Goal: Task Accomplishment & Management: Manage account settings

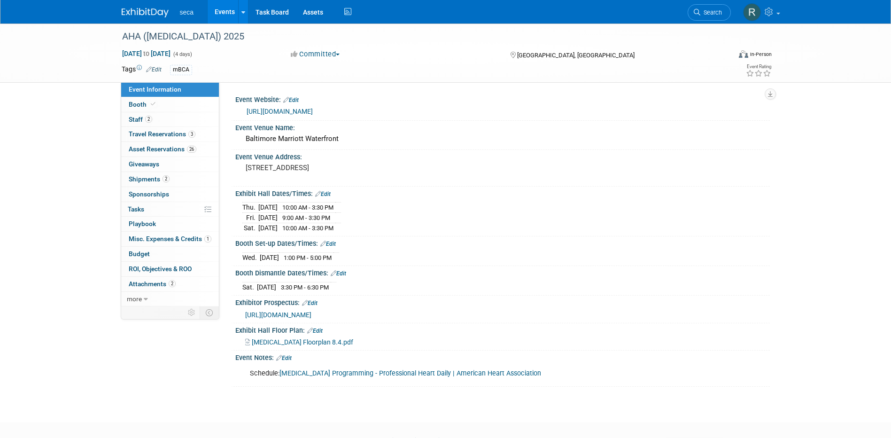
click at [217, 9] on link "Events" at bounding box center [225, 11] width 34 height 23
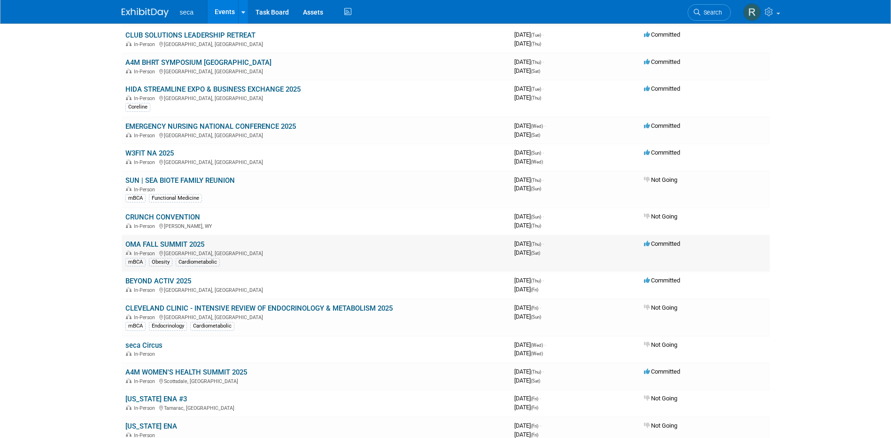
scroll to position [235, 0]
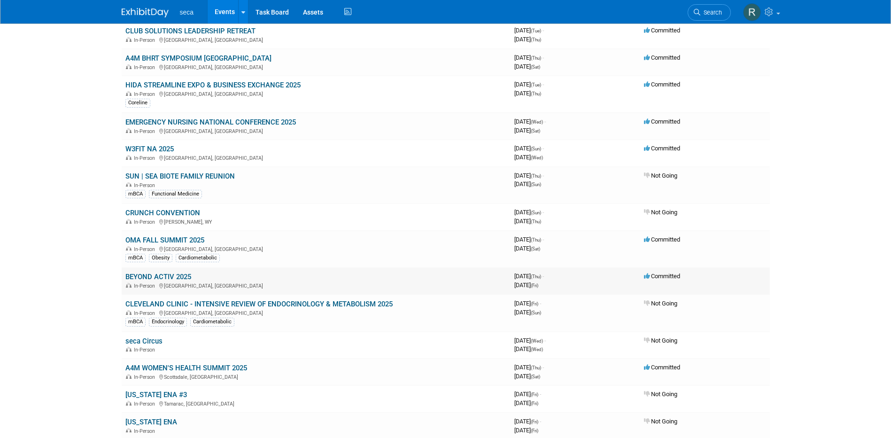
click at [175, 277] on link "BEYOND ACTIV 2025" at bounding box center [158, 276] width 66 height 8
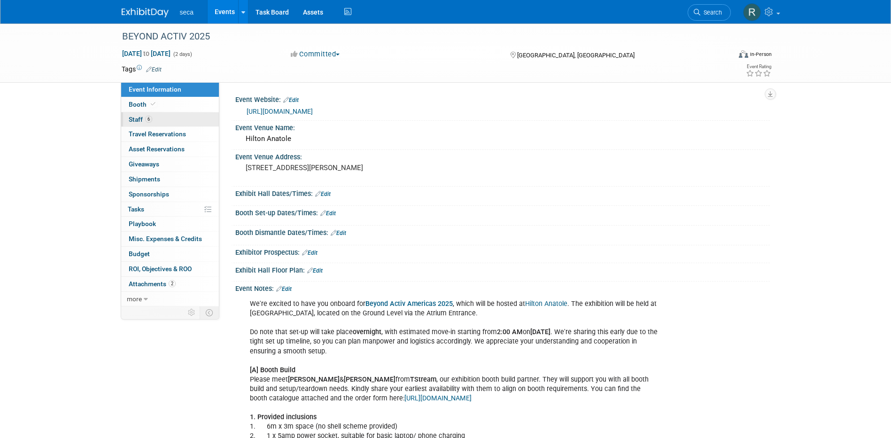
click at [152, 121] on link "6 Staff 6" at bounding box center [170, 119] width 98 height 15
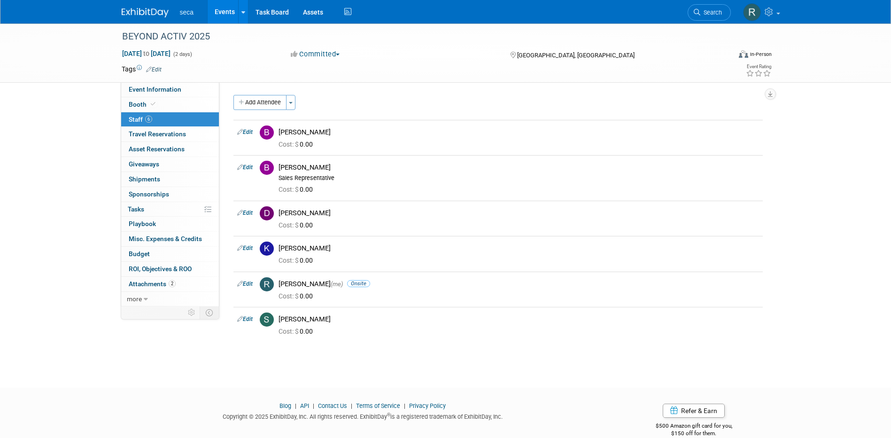
click at [226, 11] on link "Events" at bounding box center [225, 11] width 34 height 23
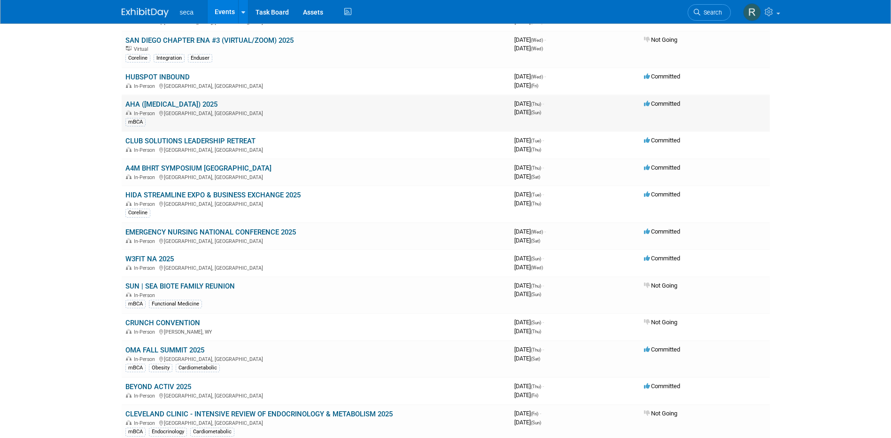
scroll to position [141, 0]
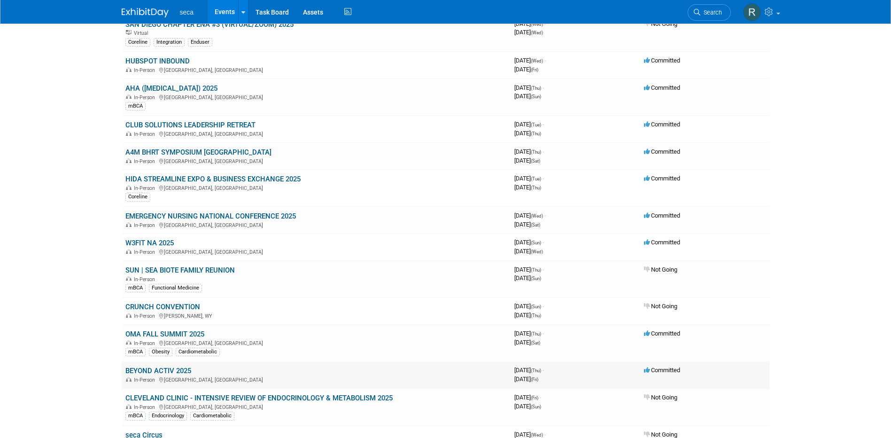
click at [177, 370] on link "BEYOND ACTIV 2025" at bounding box center [158, 370] width 66 height 8
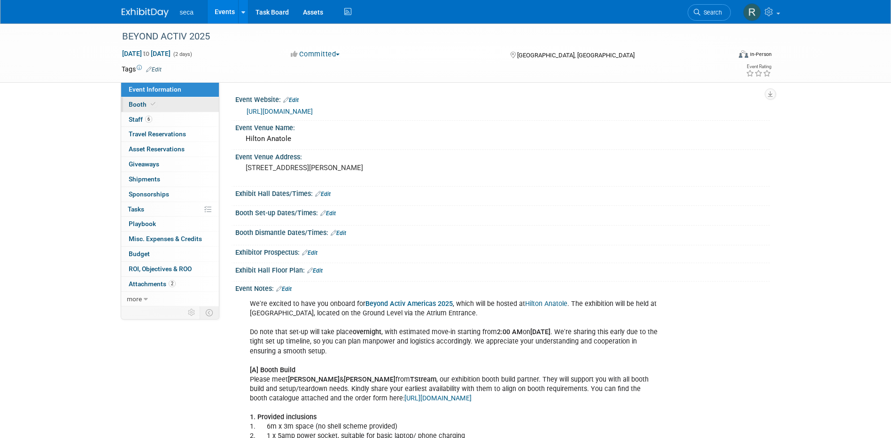
click at [159, 104] on link "Booth" at bounding box center [170, 104] width 98 height 15
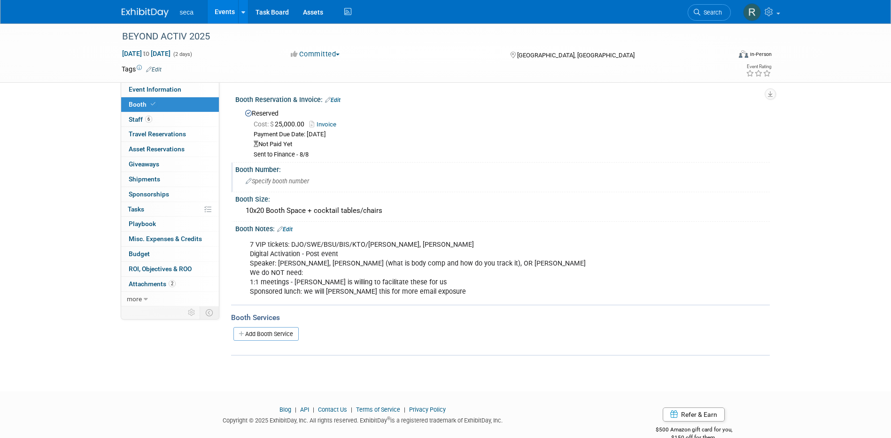
click at [298, 181] on span "Specify booth number" at bounding box center [277, 180] width 63 height 7
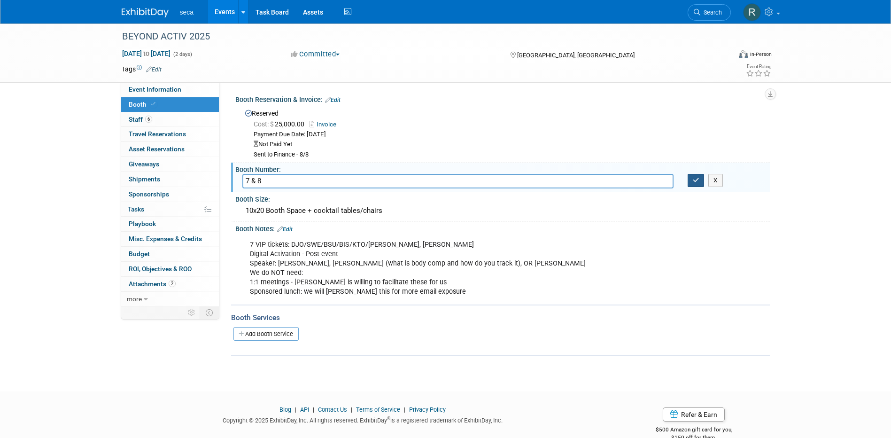
type input "7 & 8"
click at [693, 184] on button "button" at bounding box center [695, 180] width 17 height 13
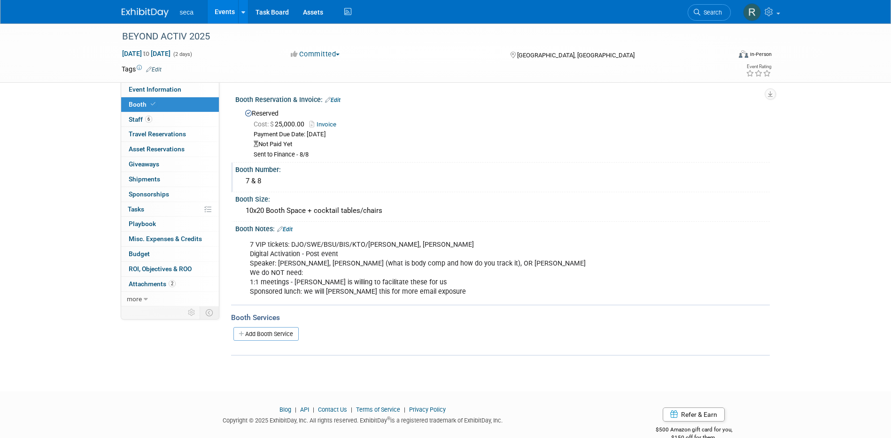
scroll to position [19, 0]
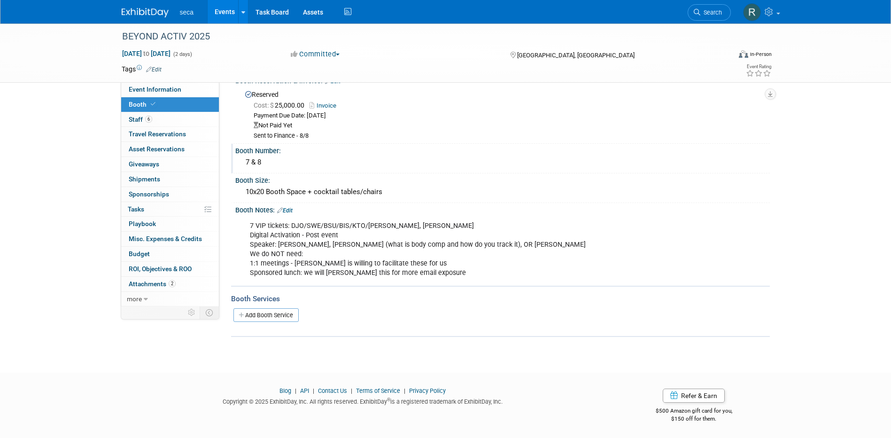
drag, startPoint x: 290, startPoint y: 208, endPoint x: 300, endPoint y: 208, distance: 9.9
click at [290, 208] on link "Edit" at bounding box center [284, 210] width 15 height 7
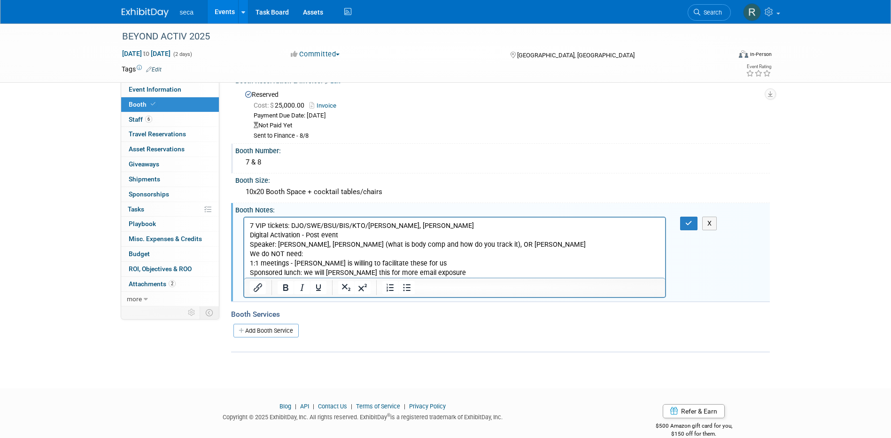
scroll to position [0, 0]
click at [435, 224] on p "7 VIP tickets: DJO/SWE/BSU/BIS/KTO/Kathleen Vogle, Marianna Digital Activation …" at bounding box center [454, 249] width 410 height 56
click at [687, 223] on icon "button" at bounding box center [688, 223] width 7 height 7
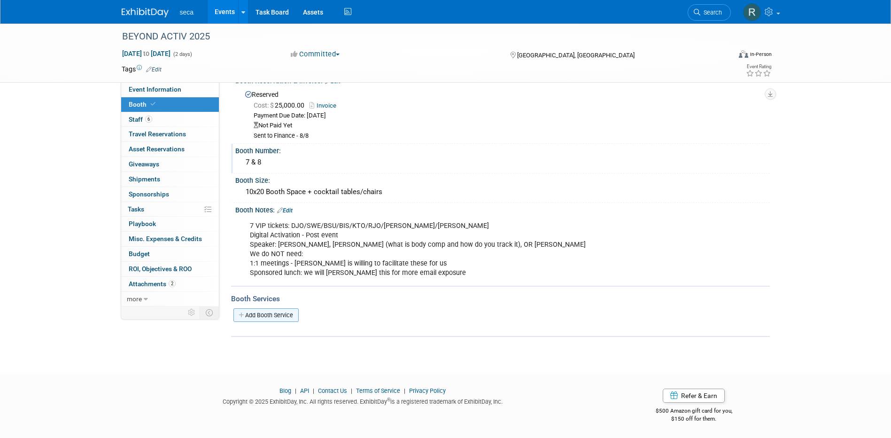
click at [275, 314] on link "Add Booth Service" at bounding box center [265, 315] width 65 height 14
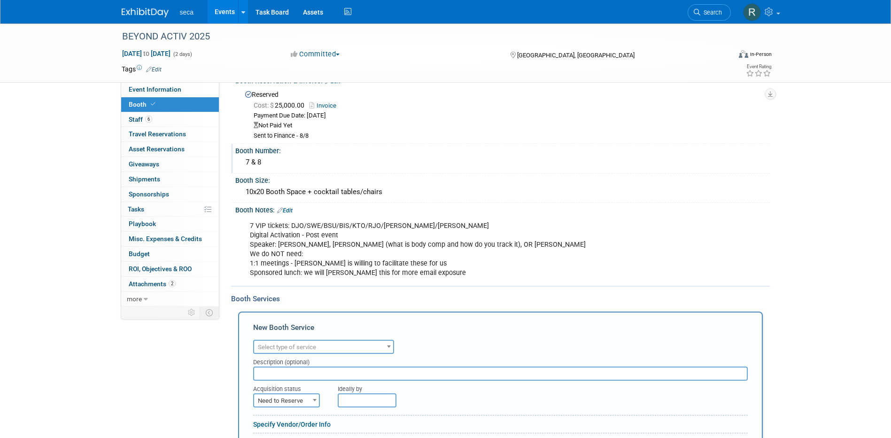
click at [290, 341] on span "Select type of service" at bounding box center [323, 346] width 139 height 13
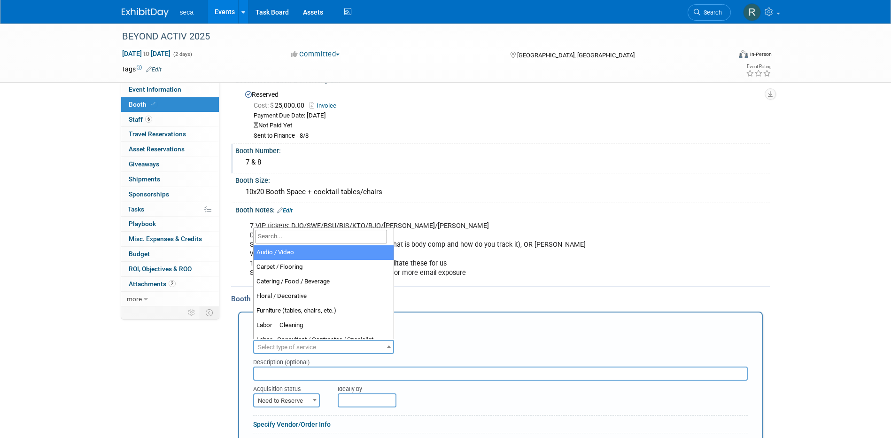
type input "l"
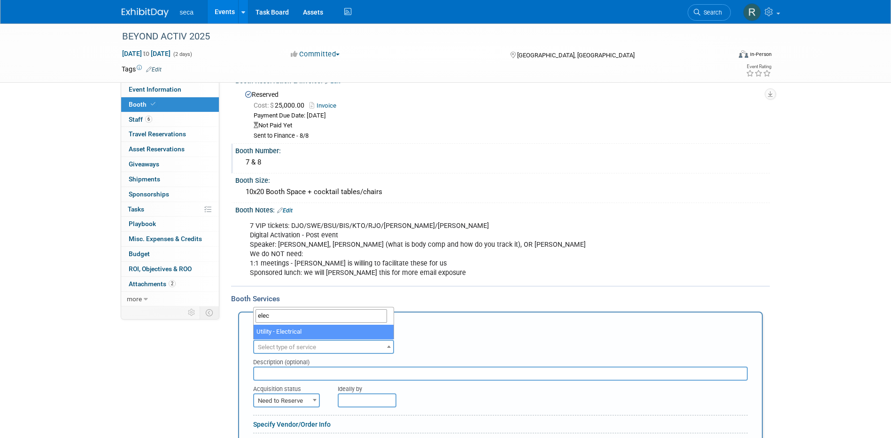
type input "elec"
select select "8"
click at [293, 370] on input "text" at bounding box center [500, 373] width 494 height 14
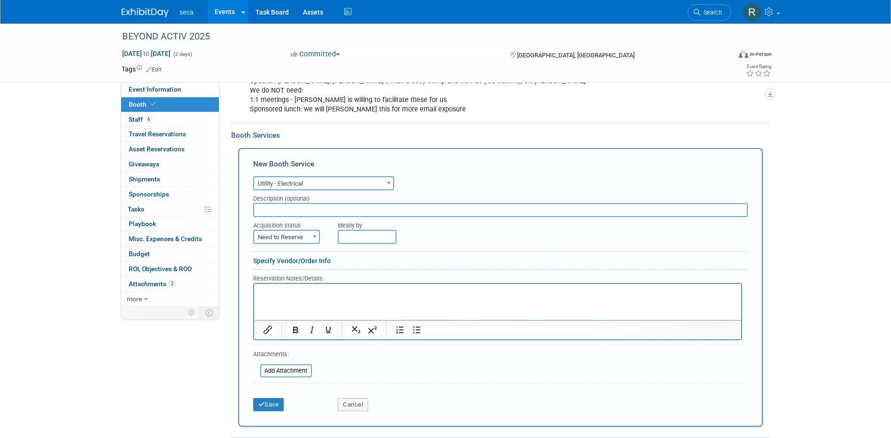
scroll to position [207, 0]
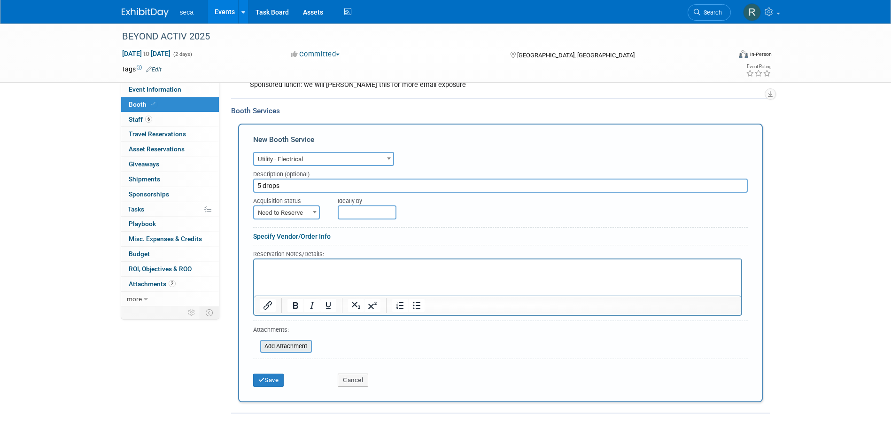
type input "5 drops"
click at [289, 342] on input "file" at bounding box center [255, 345] width 112 height 11
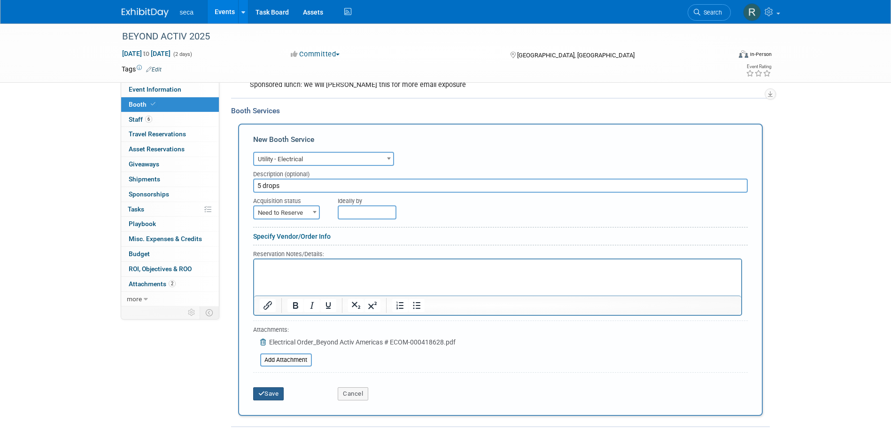
click at [262, 390] on icon "submit" at bounding box center [261, 393] width 7 height 6
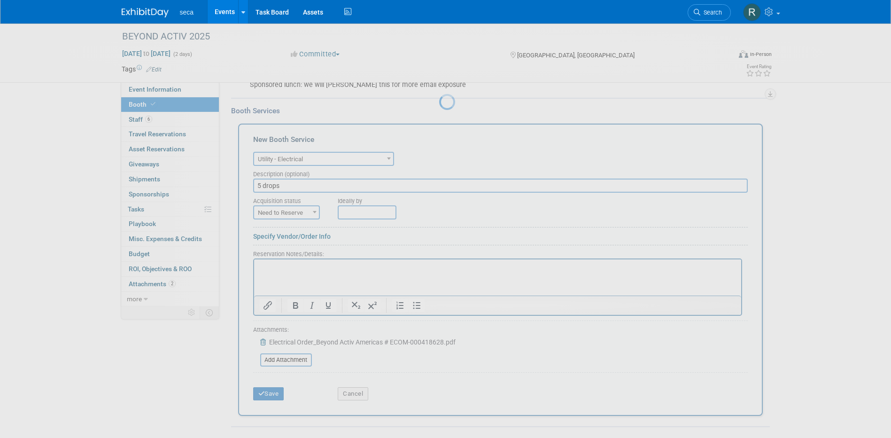
scroll to position [102, 0]
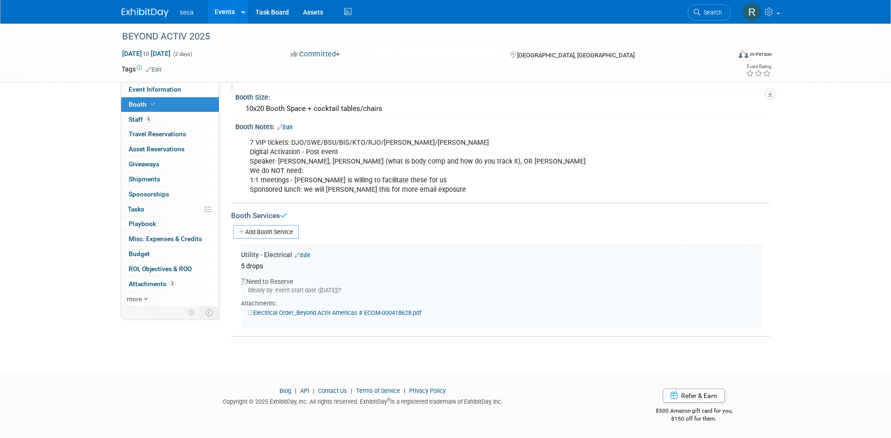
click at [304, 253] on link "Edit" at bounding box center [301, 255] width 15 height 7
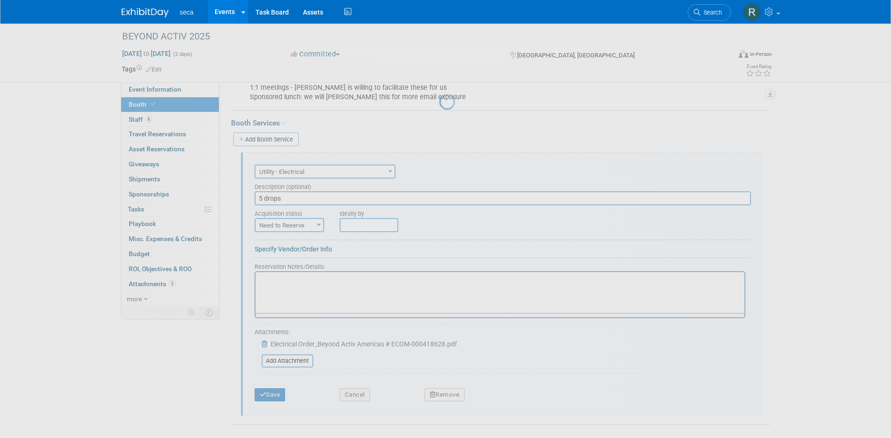
scroll to position [240, 0]
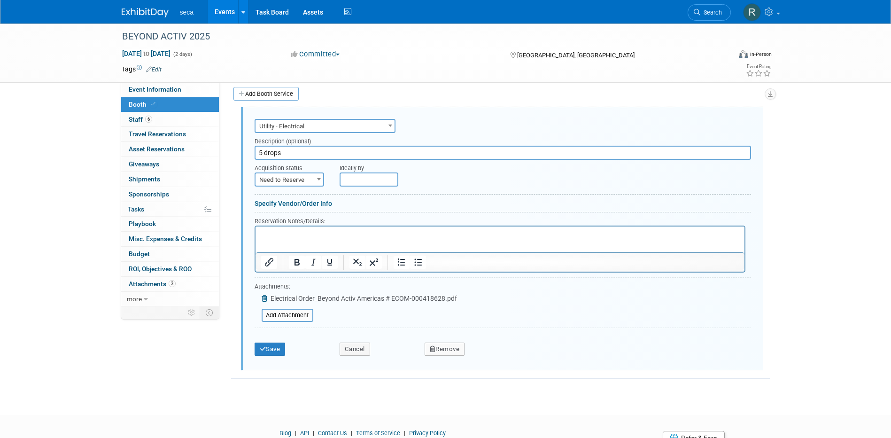
click at [291, 178] on span "Need to Reserve" at bounding box center [289, 179] width 68 height 13
select select "2"
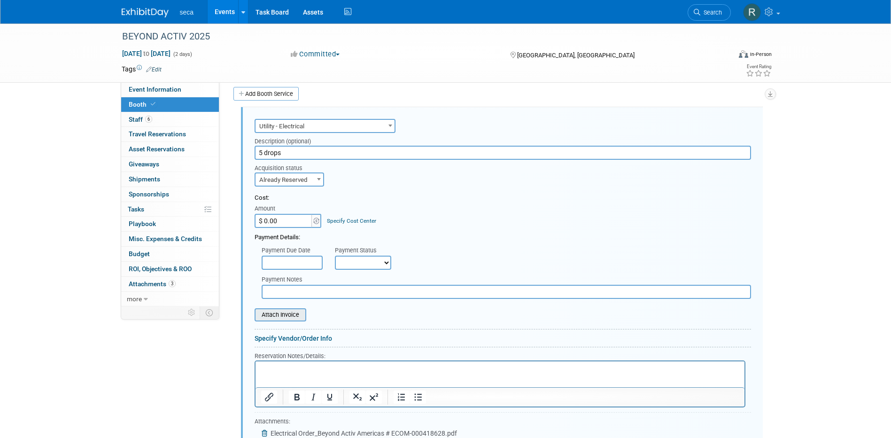
click at [294, 315] on input "file" at bounding box center [249, 314] width 112 height 11
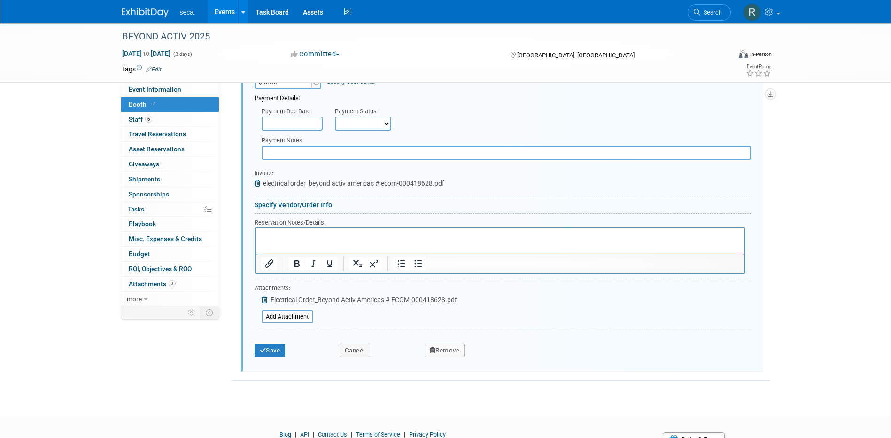
scroll to position [381, 0]
click at [265, 296] on icon at bounding box center [266, 297] width 8 height 7
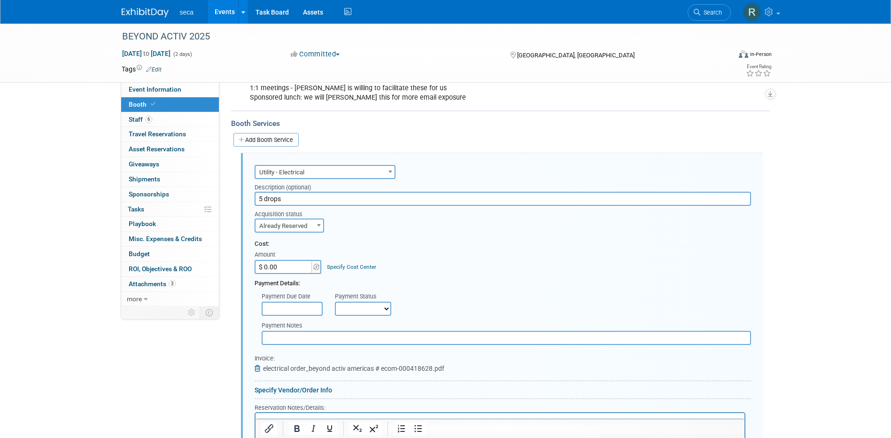
scroll to position [193, 0]
click at [301, 307] on input "text" at bounding box center [292, 309] width 61 height 14
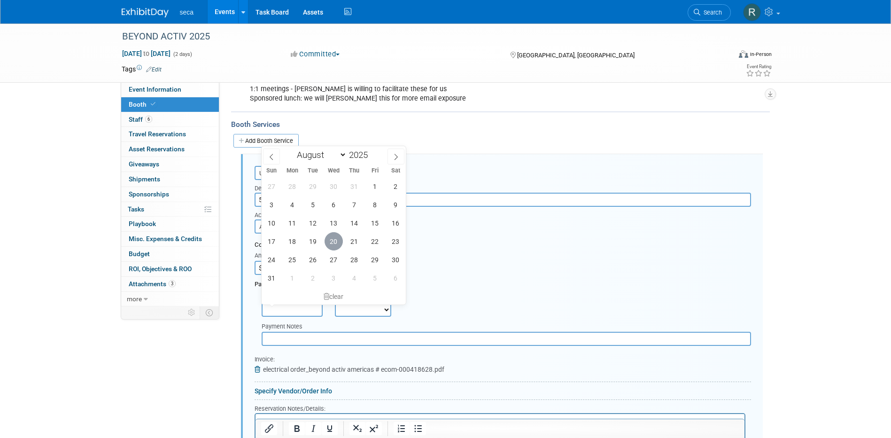
click at [336, 240] on span "20" at bounding box center [333, 241] width 18 height 18
type input "Aug 20, 2025"
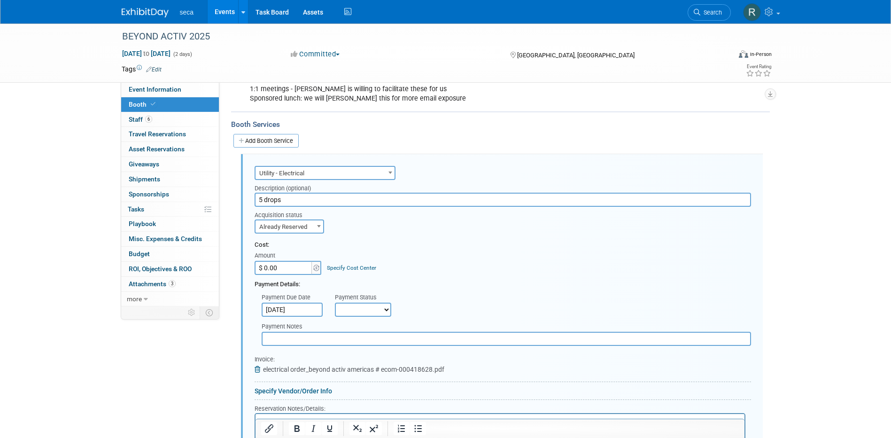
click at [355, 307] on select "Not Paid Yet Partially Paid Paid in Full" at bounding box center [363, 309] width 56 height 14
select select "1"
click at [335, 302] on select "Not Paid Yet Partially Paid Paid in Full" at bounding box center [363, 309] width 56 height 14
click at [332, 337] on input "text" at bounding box center [506, 339] width 489 height 14
type input "Paid on RJOs CC"
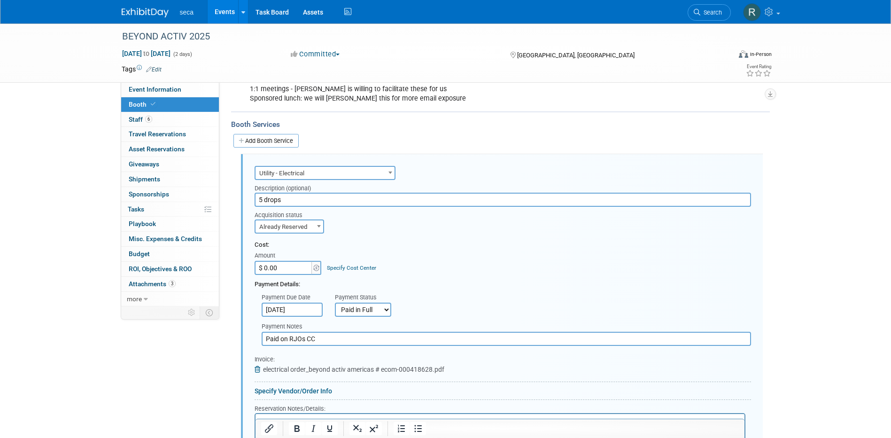
click at [296, 261] on input "$ 0.00" at bounding box center [284, 268] width 59 height 14
type input "$ 2,755.00"
click at [531, 251] on div "Cost: Amount $ 2,755.00 Specify Cost Center Cost Center -- Not Specified --" at bounding box center [503, 257] width 496 height 34
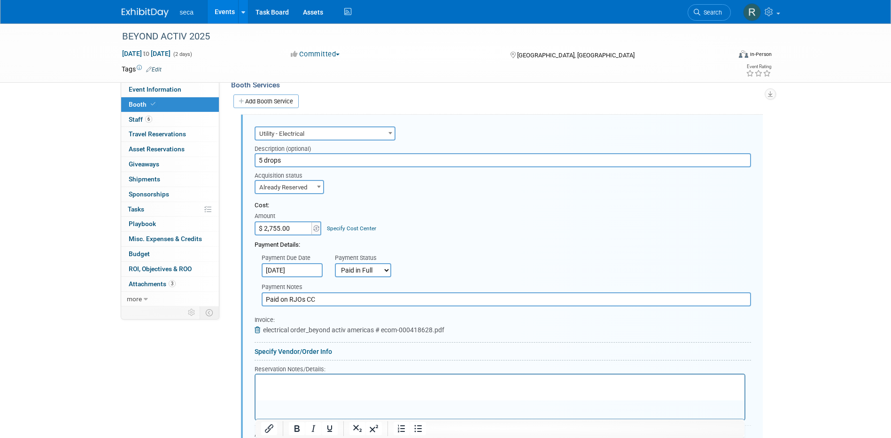
scroll to position [287, 0]
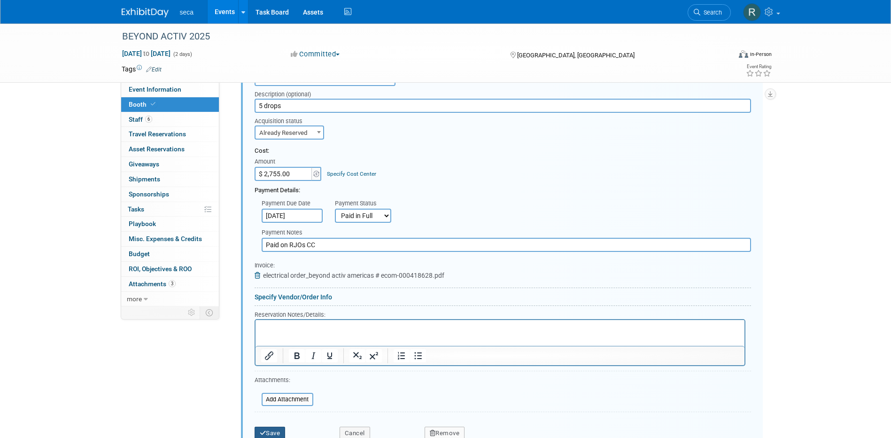
click at [275, 431] on button "Save" at bounding box center [270, 432] width 31 height 13
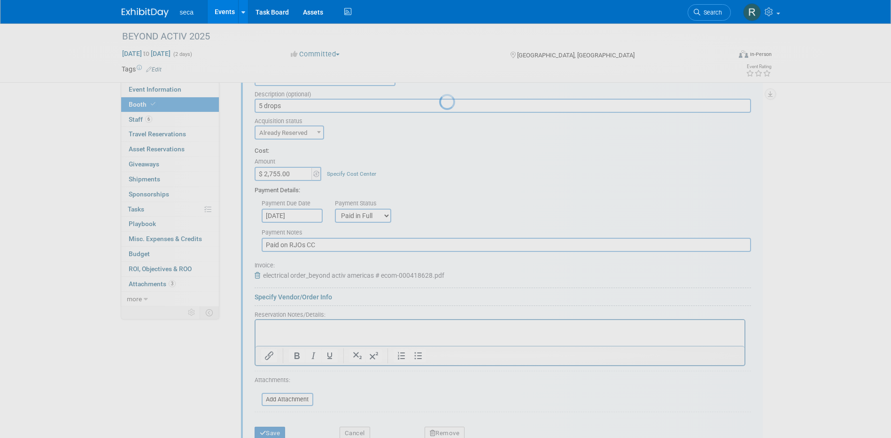
scroll to position [112, 0]
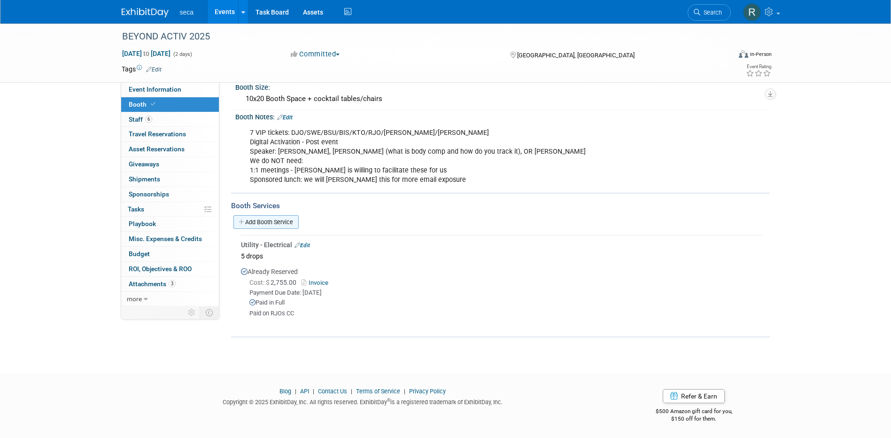
click at [260, 218] on link "Add Booth Service" at bounding box center [265, 222] width 65 height 14
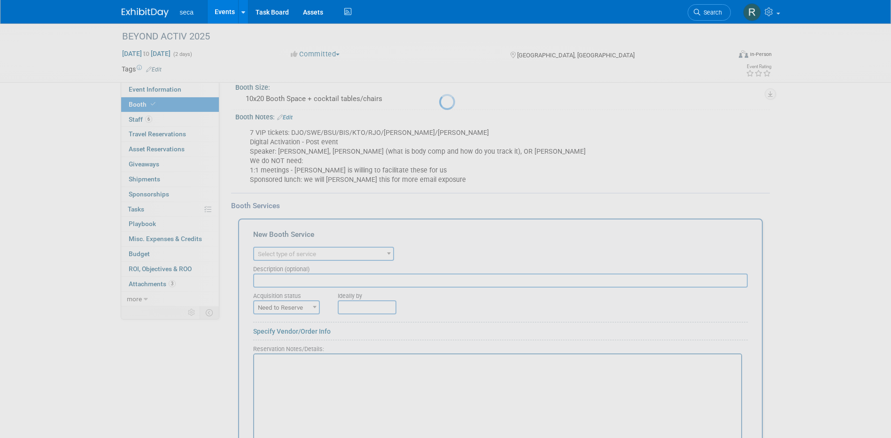
scroll to position [0, 0]
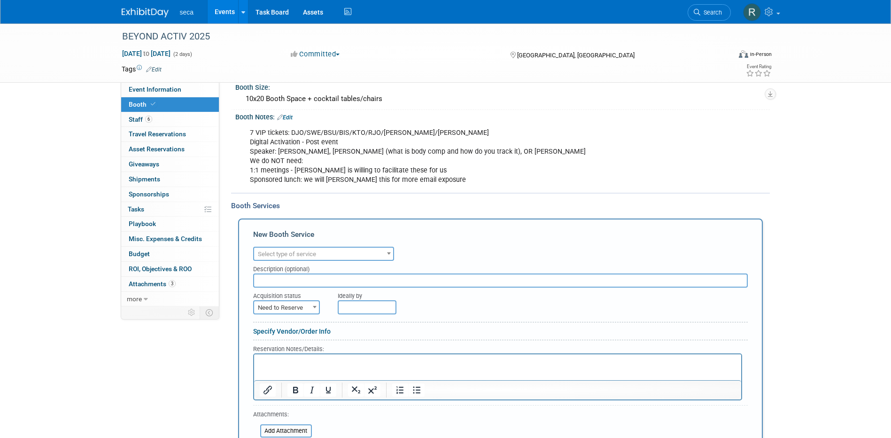
click at [281, 252] on span "Select type of service" at bounding box center [287, 253] width 58 height 7
type input "lead"
select select "7"
click at [439, 249] on div "Audio / Video Carpet / Flooring Catering / Food / Beverage Floral / Decorative …" at bounding box center [500, 252] width 494 height 16
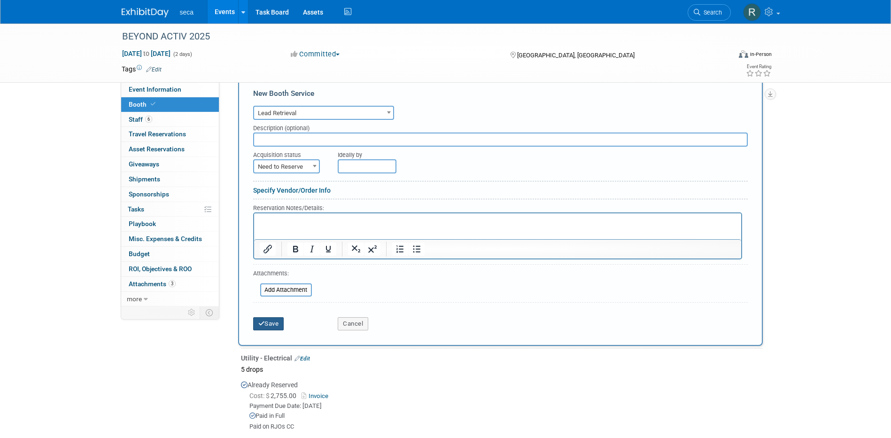
click at [284, 317] on button "Save" at bounding box center [268, 323] width 31 height 13
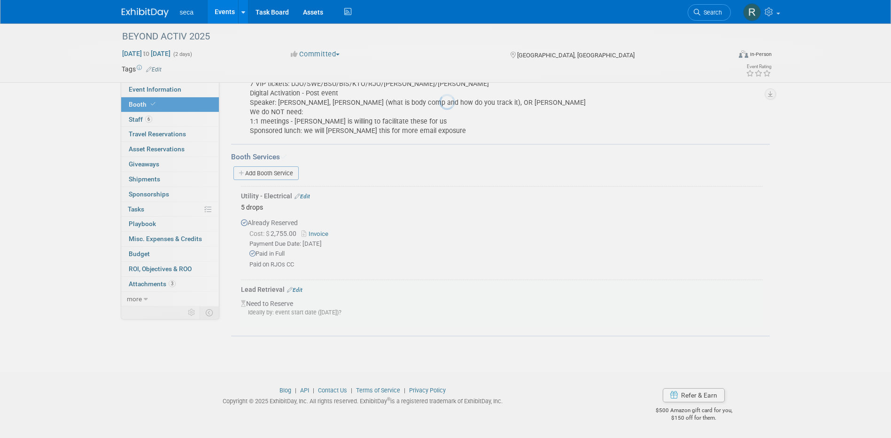
scroll to position [160, 0]
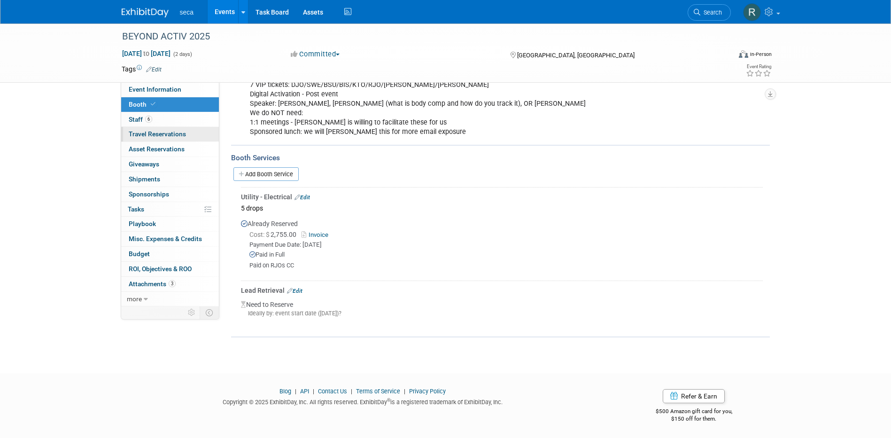
click at [163, 132] on span "Travel Reservations 0" at bounding box center [157, 134] width 57 height 8
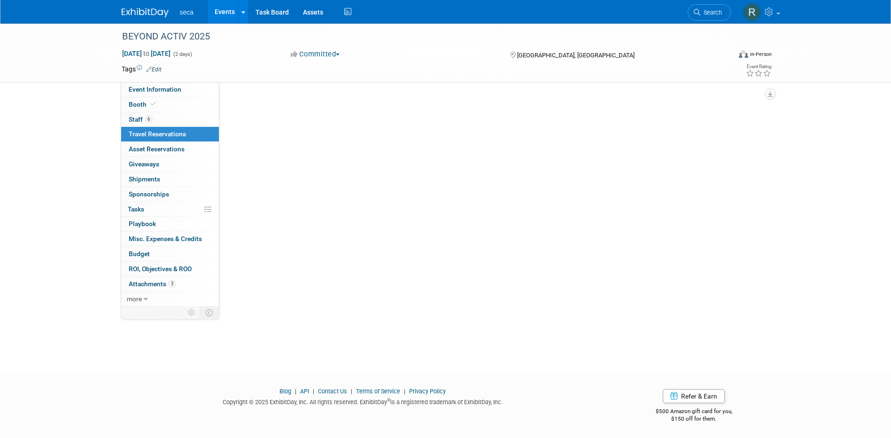
scroll to position [0, 0]
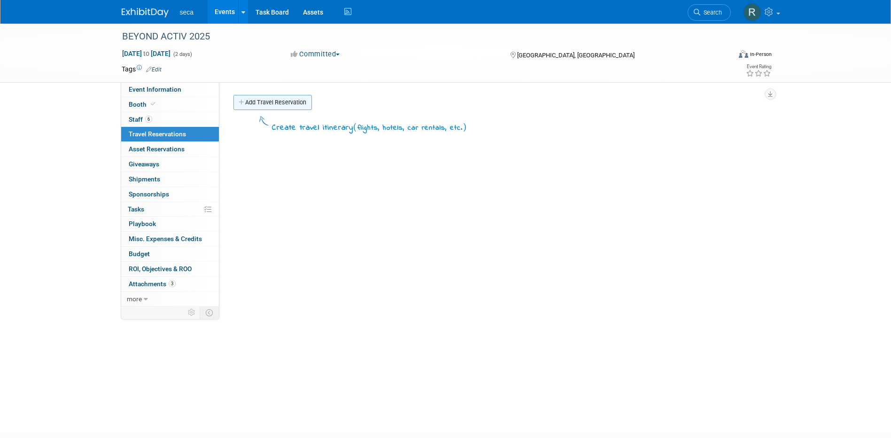
click at [280, 100] on link "Add Travel Reservation" at bounding box center [272, 102] width 78 height 15
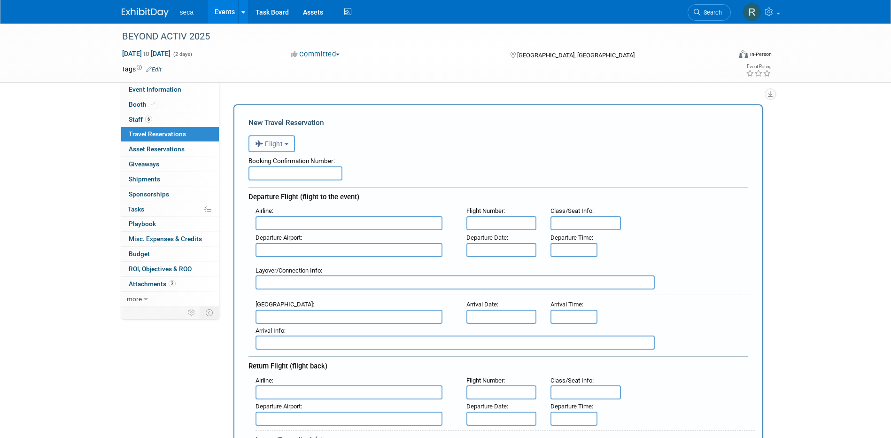
click at [280, 146] on span "Flight" at bounding box center [269, 144] width 28 height 8
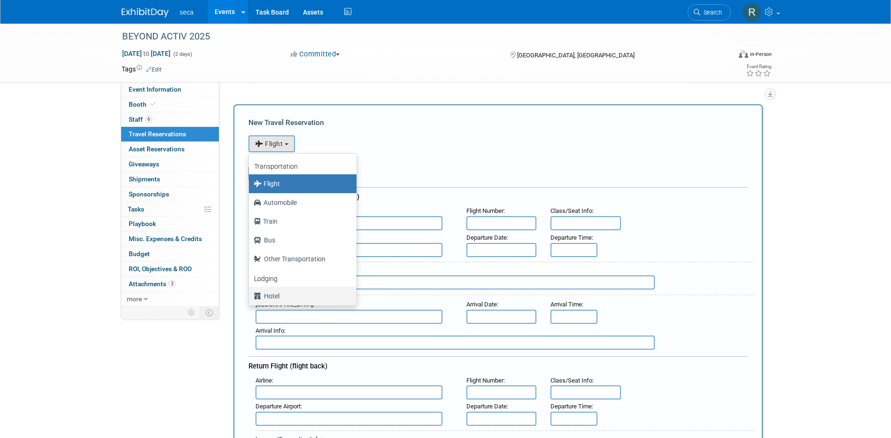
click at [274, 293] on label "Hotel" at bounding box center [300, 295] width 93 height 15
click at [250, 293] on input "Hotel" at bounding box center [247, 295] width 6 height 6
select select "6"
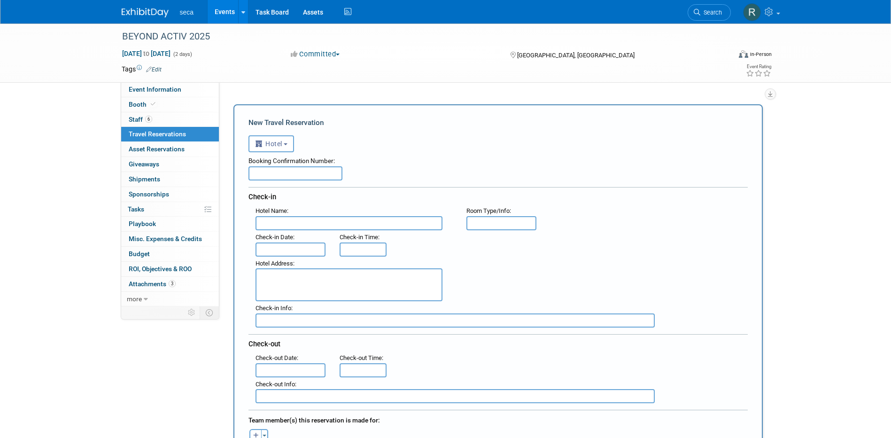
click at [280, 172] on input "text" at bounding box center [295, 173] width 94 height 14
click at [309, 170] on input "text" at bounding box center [295, 173] width 94 height 14
paste input "3324136637"
type input "3324136637"
click at [306, 221] on input "text" at bounding box center [348, 223] width 187 height 14
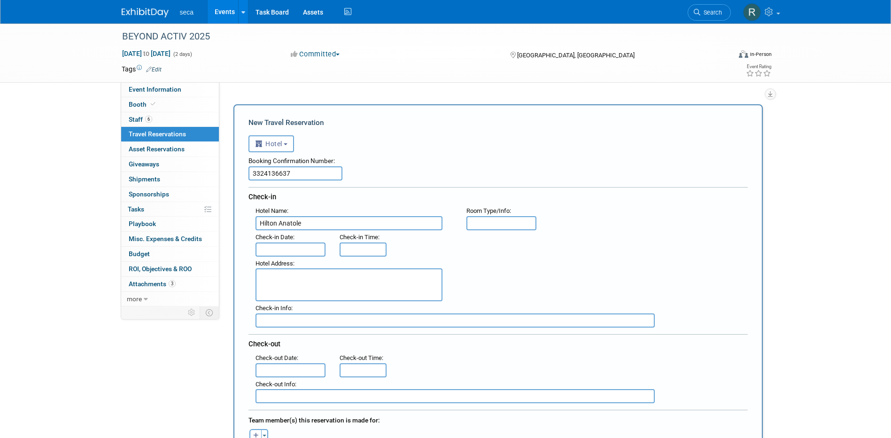
type input "Hilton Anatole"
click at [353, 279] on textarea at bounding box center [348, 284] width 187 height 33
click at [271, 248] on input "text" at bounding box center [290, 249] width 70 height 14
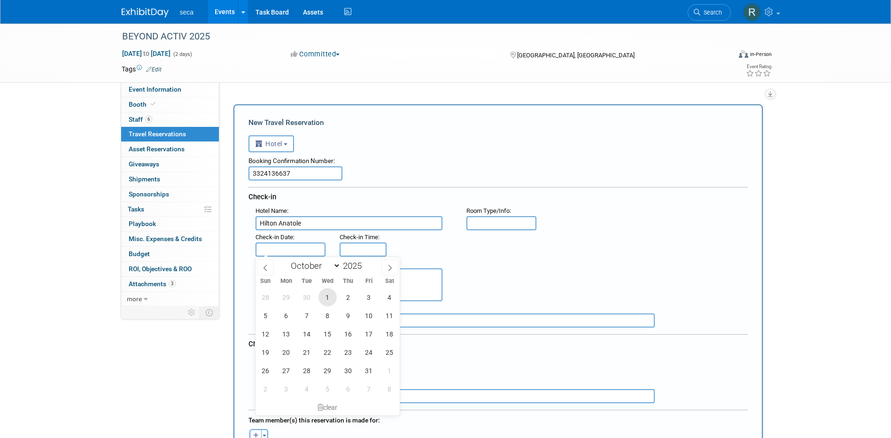
click at [324, 295] on span "1" at bounding box center [327, 297] width 18 height 18
type input "Oct 1, 2025"
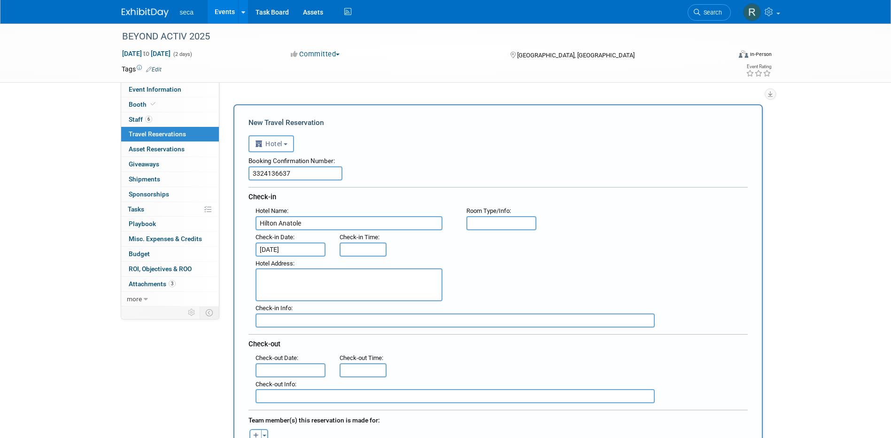
type input "3:00 PM"
click at [357, 249] on input "3:00 PM" at bounding box center [363, 249] width 47 height 14
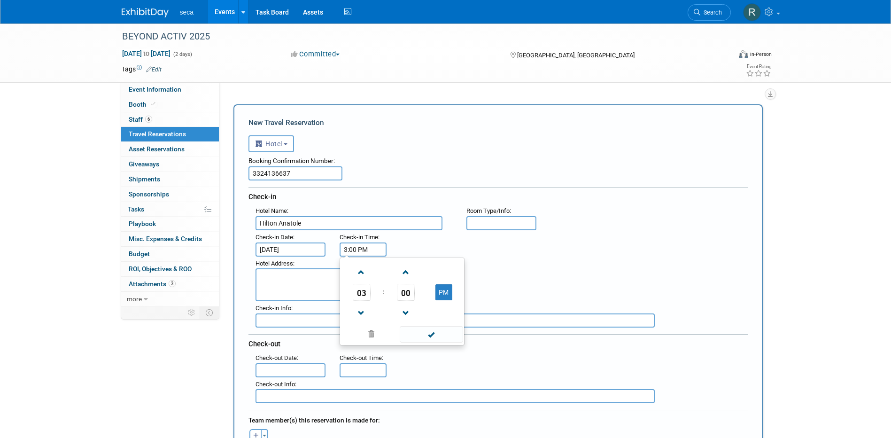
click at [467, 252] on div ": Check-in Date : Oct 1, 2025 Check-in Time : 3:00 PM 03 : 00 PM 12 01 02 03 04…" at bounding box center [501, 243] width 506 height 26
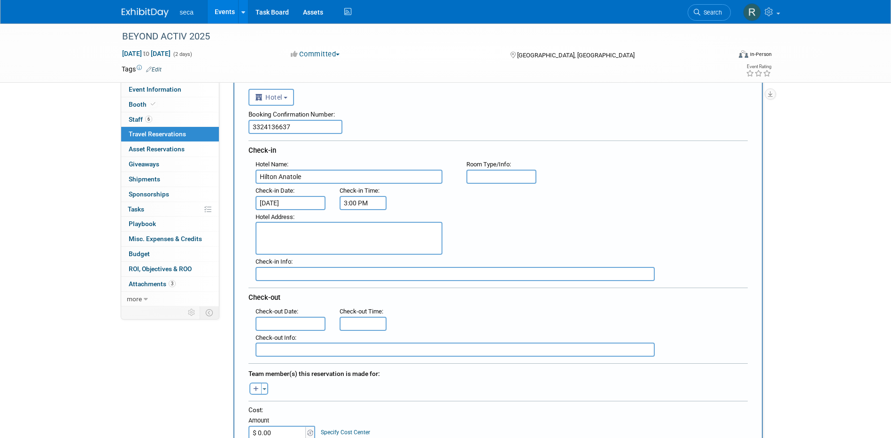
scroll to position [47, 0]
click at [288, 320] on input "text" at bounding box center [290, 323] width 70 height 14
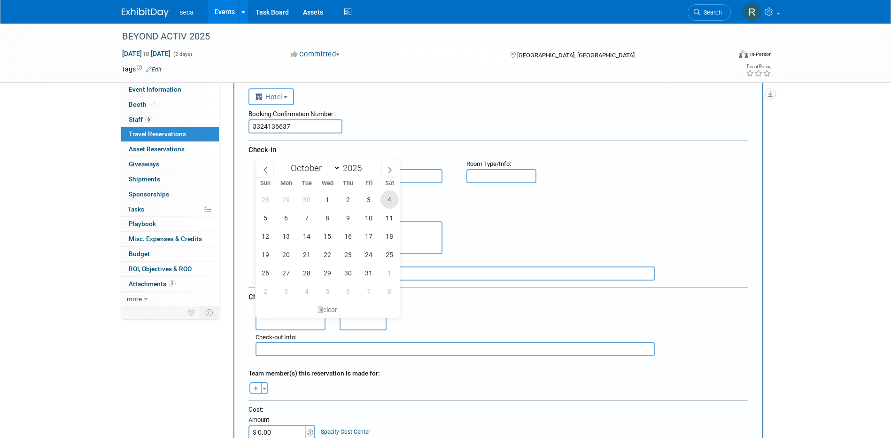
click at [390, 196] on span "4" at bounding box center [389, 199] width 18 height 18
type input "Oct 4, 2025"
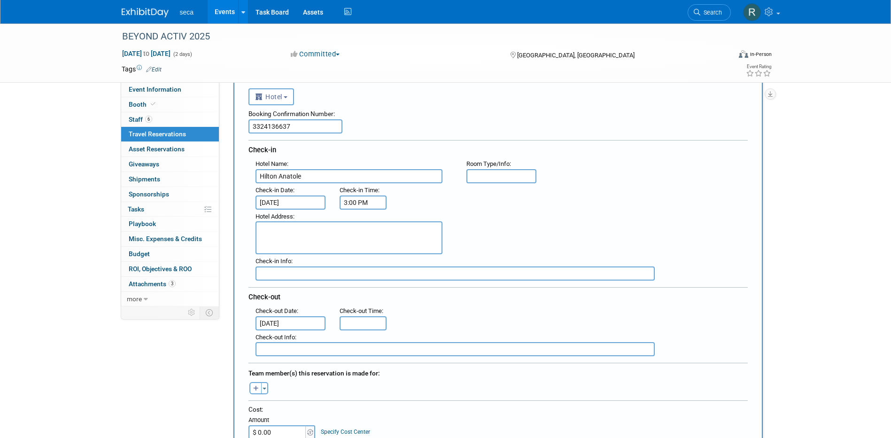
type input "11:00 AM"
click at [353, 321] on input "11:00 AM" at bounding box center [363, 323] width 47 height 14
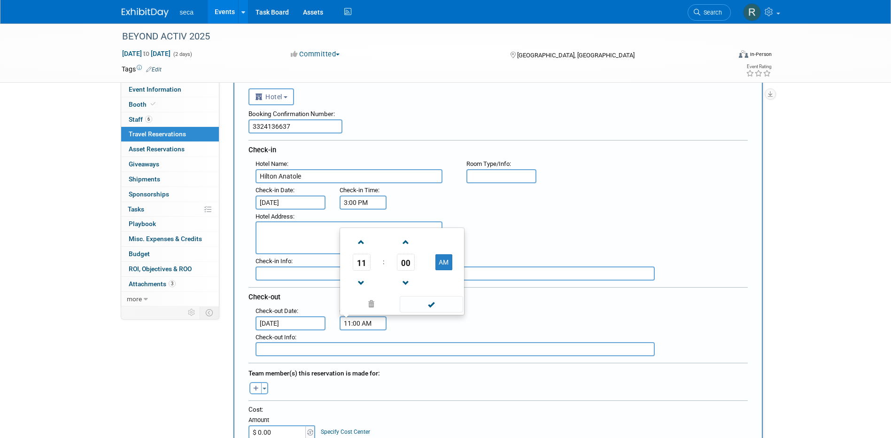
click at [517, 239] on div "Hotel Address :" at bounding box center [501, 231] width 506 height 45
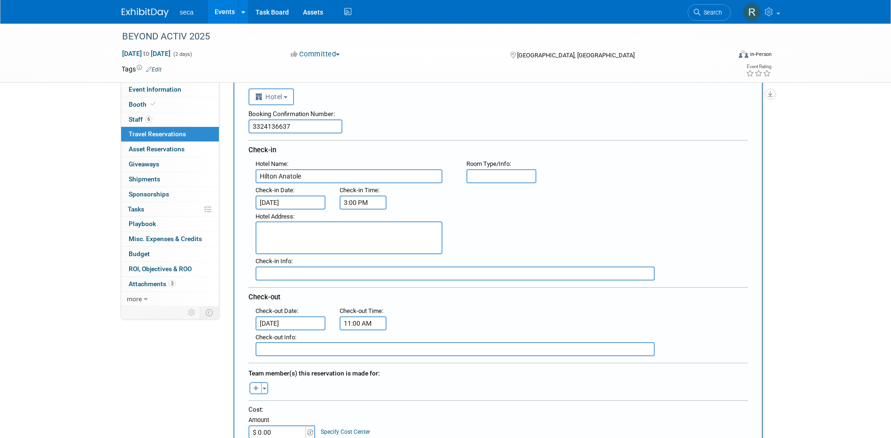
click at [359, 230] on textarea at bounding box center [348, 237] width 187 height 33
paste textarea "2201 North Stemmons Freeway I Dallas, TX I 75207 t: 214-748-1200 I f: 214-761-7…"
click at [357, 226] on textarea "2201 North Stemmons Freeway I Dallas, TX I 75207 t: 214-748-1200" at bounding box center [348, 237] width 187 height 33
click at [292, 235] on textarea "2201 North Stemmons Freeway Dallas, TX I 75207 t: 214-748-1200" at bounding box center [348, 237] width 187 height 33
type textarea "2201 North Stemmons Freeway Dallas, TX 75207 t: 214-748-1200"
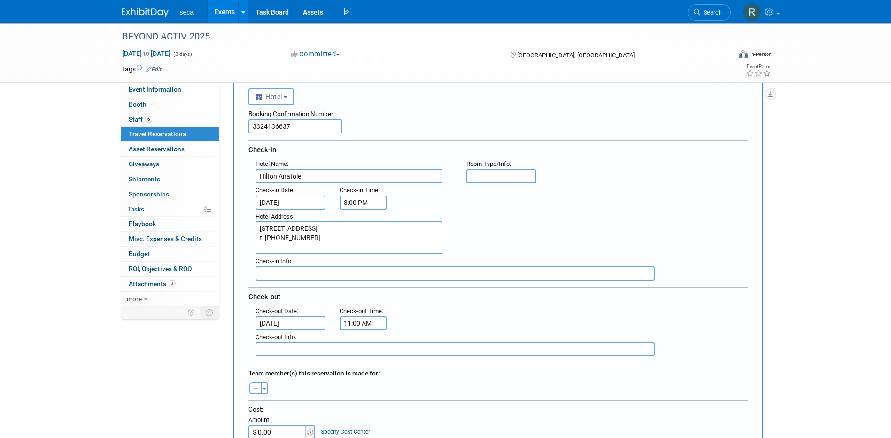
click at [534, 222] on div "Hotel Address : 2201 North Stemmons Freeway Dallas, TX 75207 t: 214-748-1200" at bounding box center [501, 231] width 506 height 45
click at [522, 242] on div "Hotel Address : 2201 North Stemmons Freeway Dallas, TX 75207 t: 214-748-1200" at bounding box center [501, 231] width 506 height 45
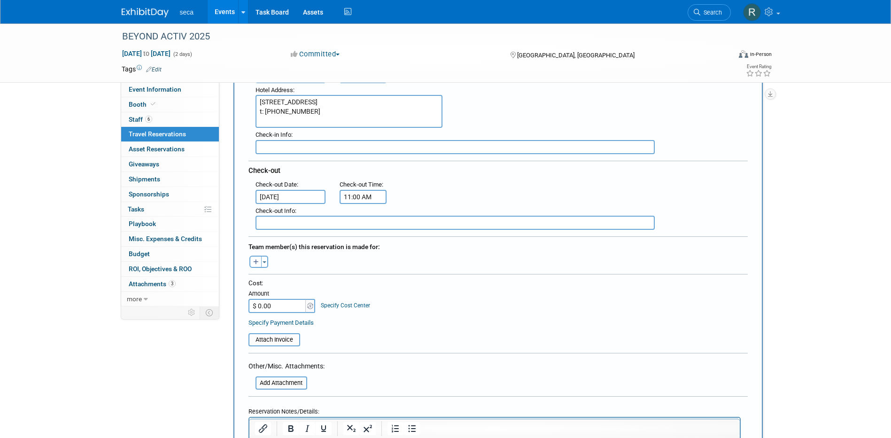
scroll to position [188, 0]
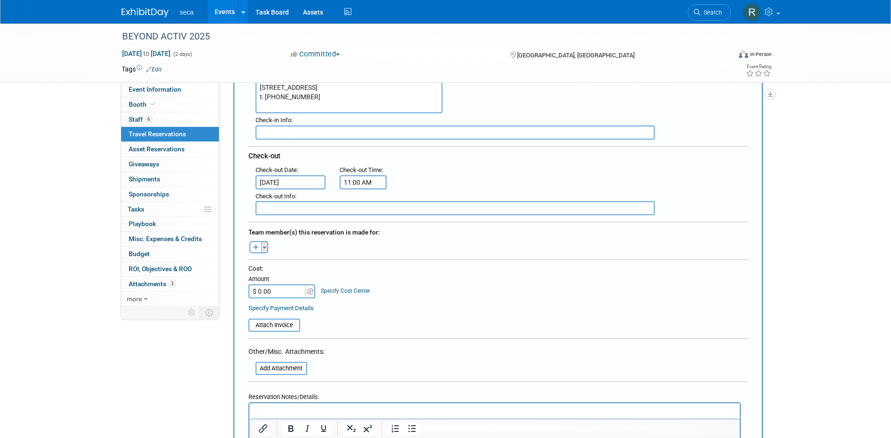
click at [267, 248] on button "Toggle Dropdown" at bounding box center [264, 247] width 7 height 12
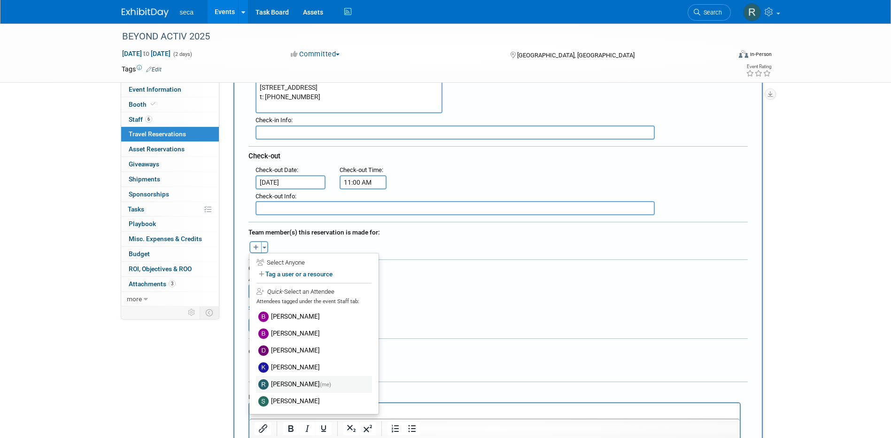
click at [293, 381] on label "Rachel Jordan (me)" at bounding box center [314, 384] width 116 height 17
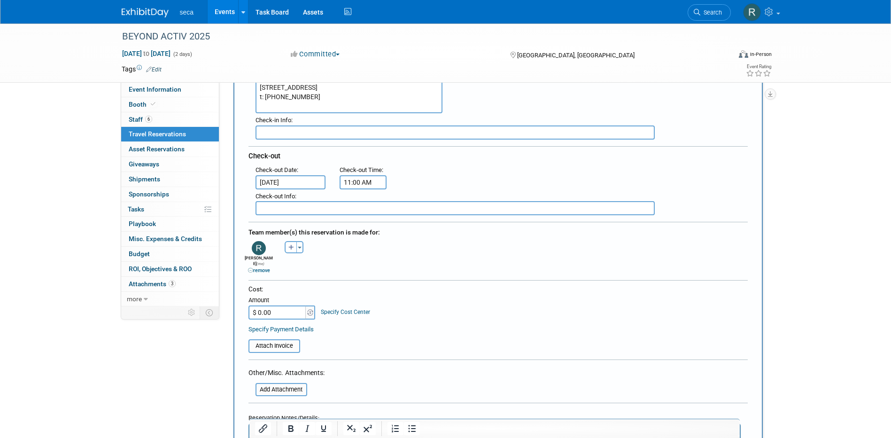
click at [389, 253] on div "Ashley remove Bob remove Bobby remove" at bounding box center [497, 257] width 513 height 36
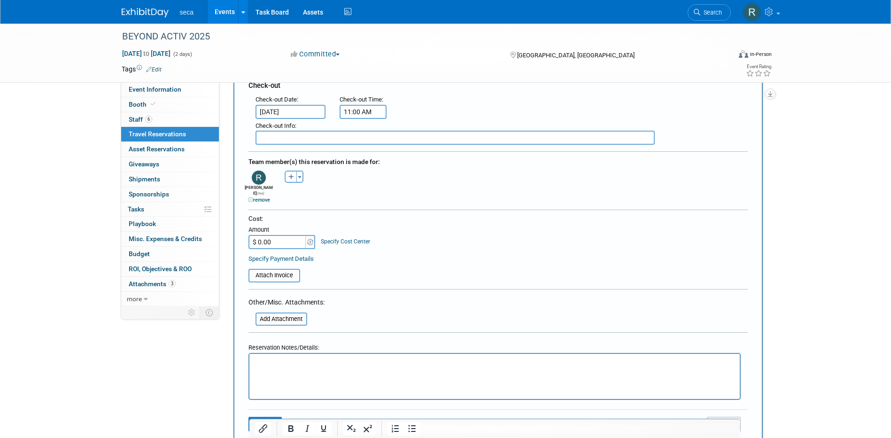
scroll to position [282, 0]
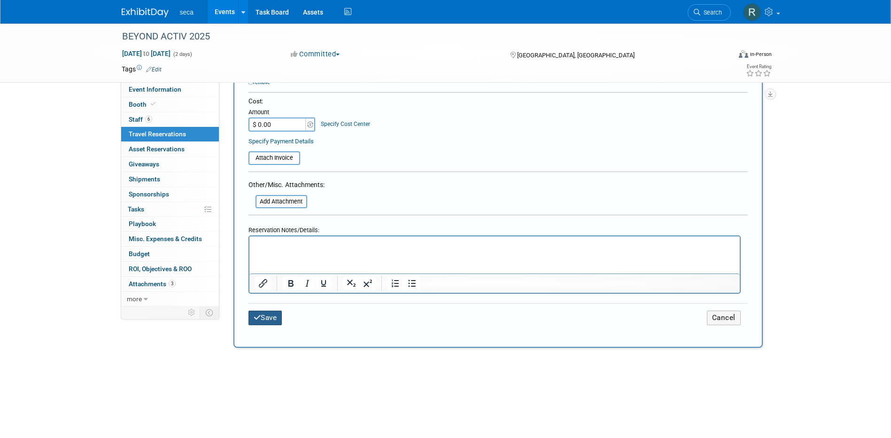
click at [276, 311] on button "Save" at bounding box center [265, 317] width 34 height 15
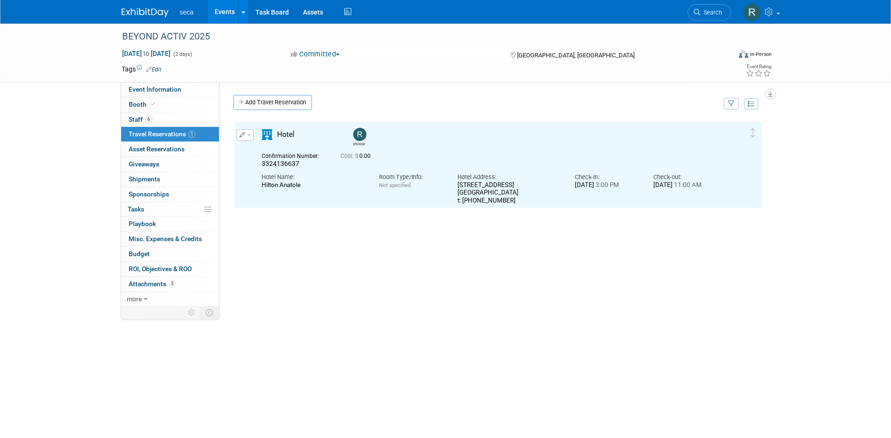
scroll to position [0, 0]
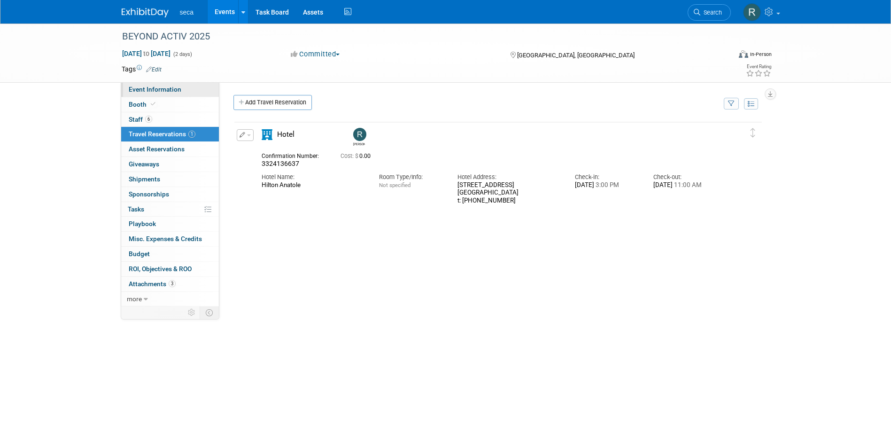
click at [163, 88] on span "Event Information" at bounding box center [155, 89] width 53 height 8
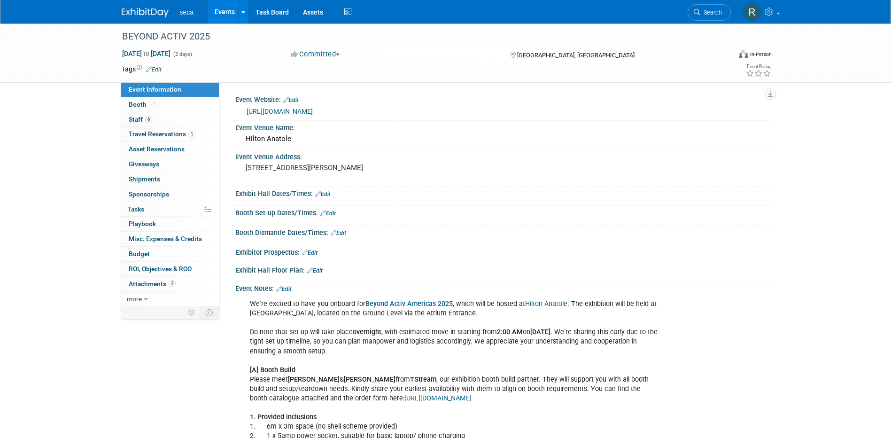
click at [224, 11] on link "Events" at bounding box center [225, 11] width 34 height 23
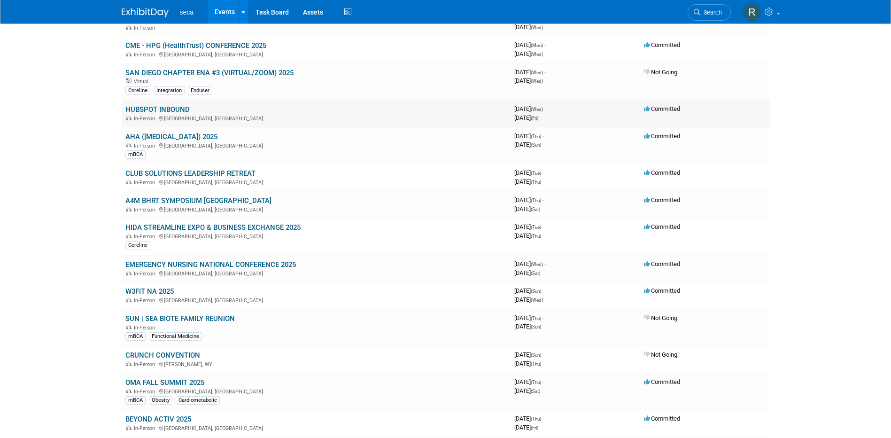
scroll to position [94, 0]
click at [223, 224] on link "HIDA STREAMLINE EXPO & BUSINESS EXCHANGE 2025" at bounding box center [212, 226] width 175 height 8
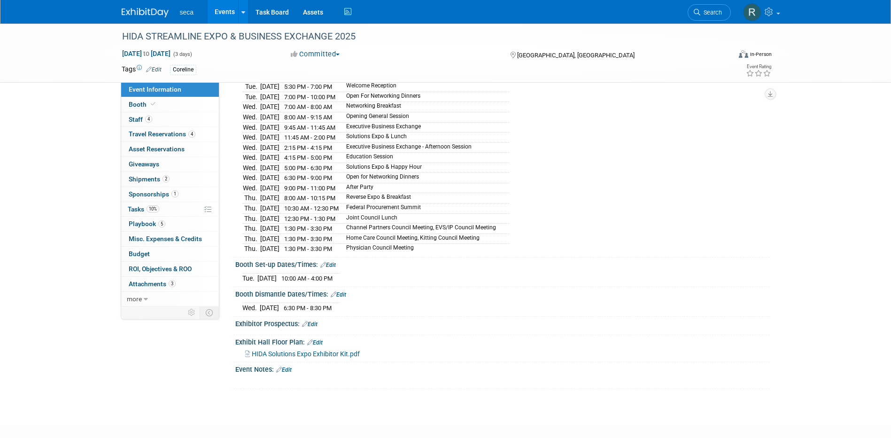
scroll to position [188, 0]
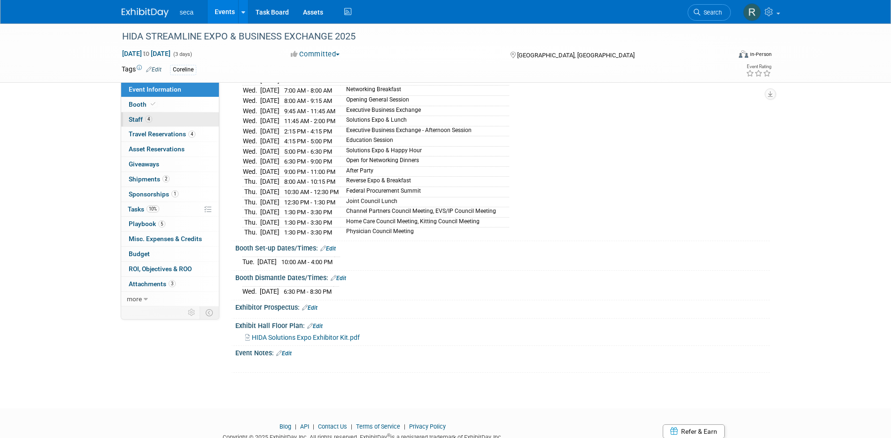
drag, startPoint x: 134, startPoint y: 118, endPoint x: 153, endPoint y: 119, distance: 18.8
click at [134, 118] on span "Staff 4" at bounding box center [140, 120] width 23 height 8
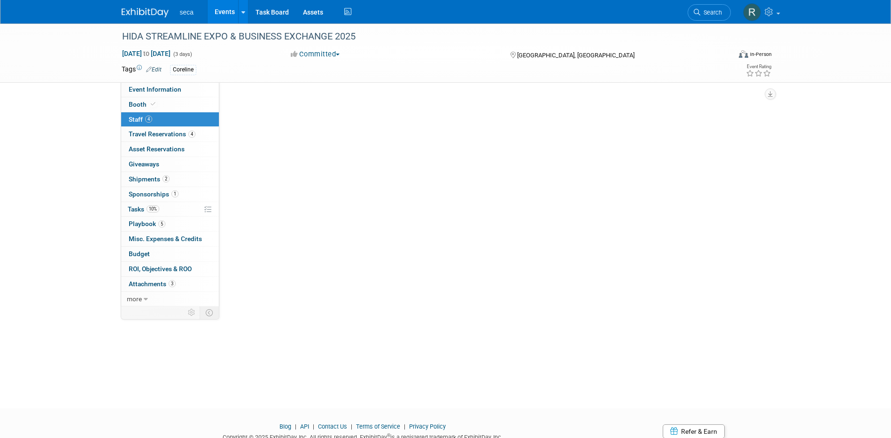
scroll to position [0, 0]
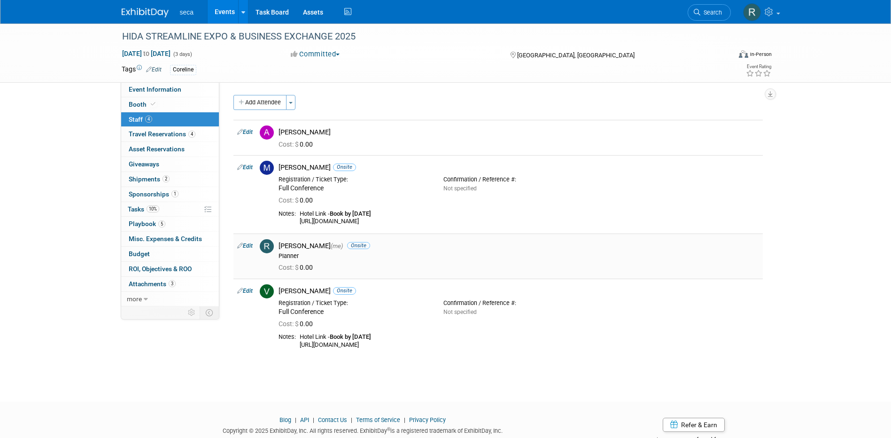
click at [247, 244] on link "Edit" at bounding box center [244, 245] width 15 height 7
select select "3932d096-6427-41d1-871b-9ff2abefdde3"
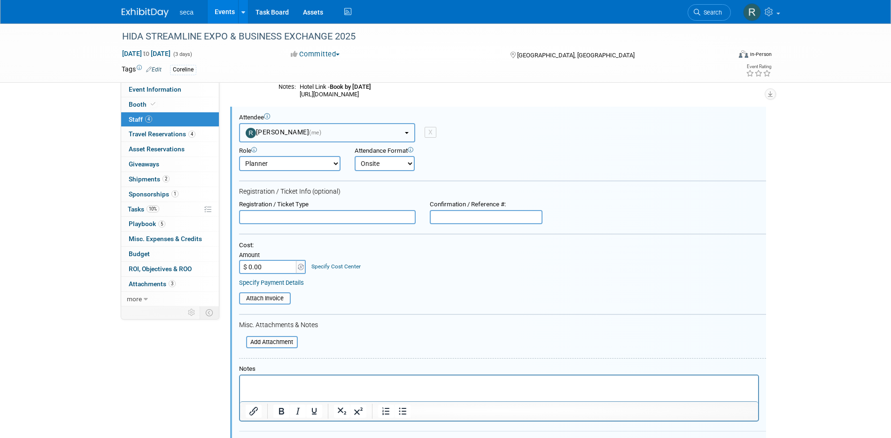
click at [332, 135] on button "Rachel Jordan (me)" at bounding box center [327, 132] width 176 height 19
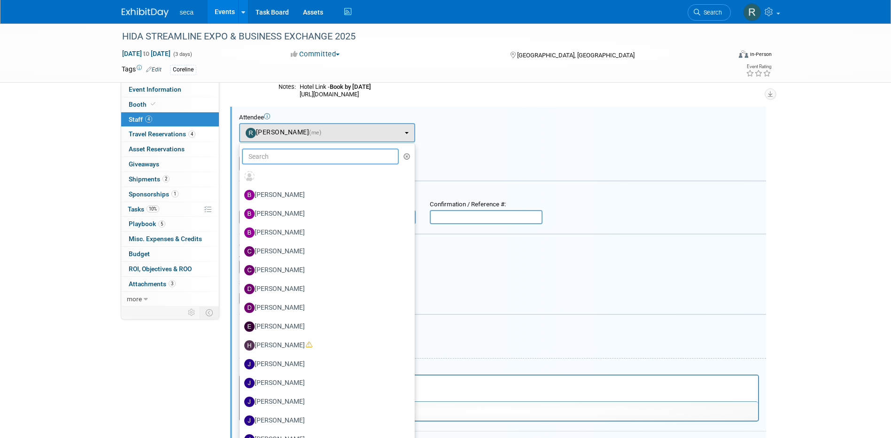
click at [311, 155] on input "text" at bounding box center [320, 156] width 157 height 16
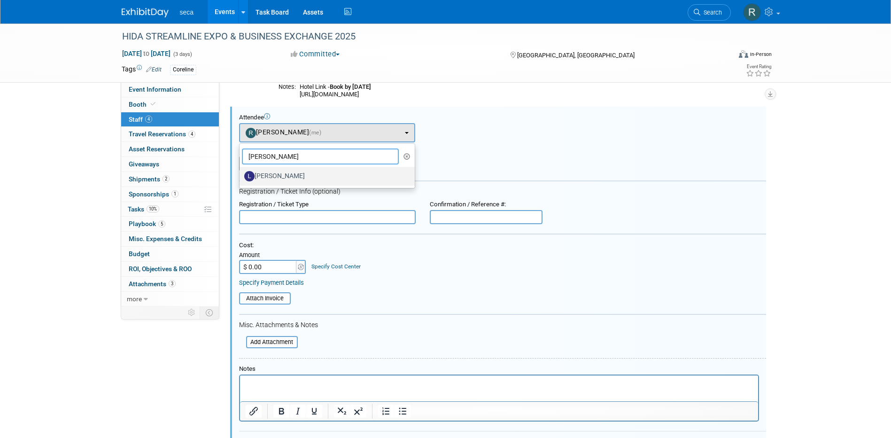
type input "lynd"
click at [298, 173] on label "[PERSON_NAME]" at bounding box center [324, 176] width 161 height 15
click at [241, 173] on input "[PERSON_NAME]" at bounding box center [238, 175] width 6 height 6
select select "990a2e9d-bcc9-40bb-98f3-9729a00c0d4b"
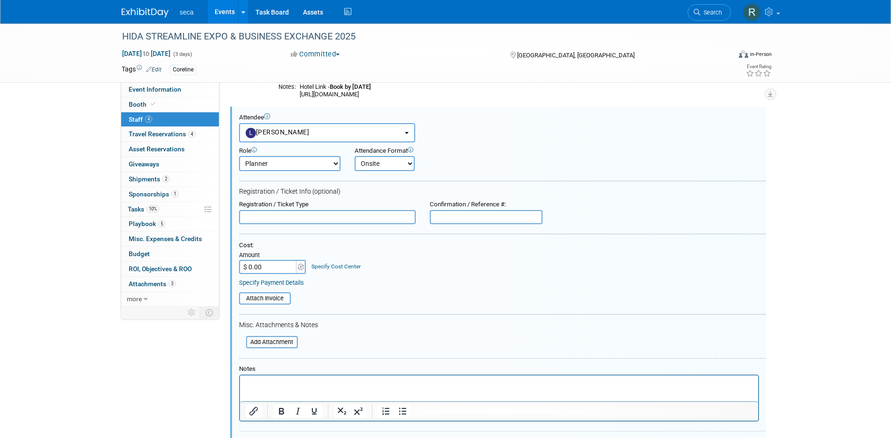
click at [466, 161] on div "Attendance Format Onsite Remote" at bounding box center [415, 159] width 121 height 24
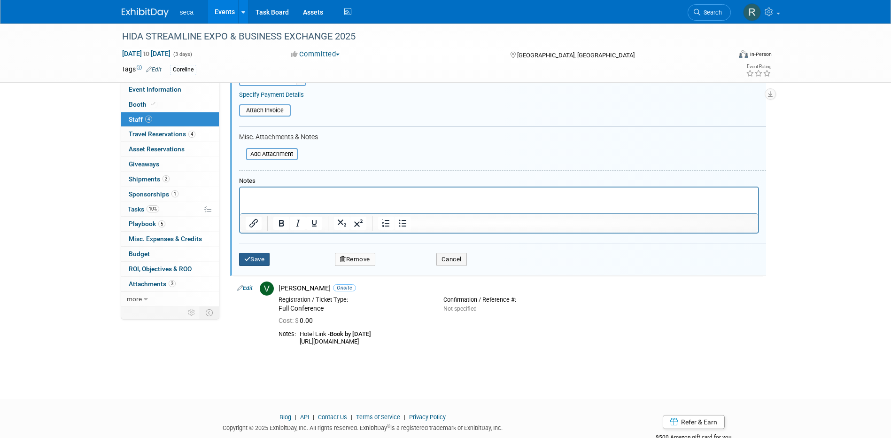
click at [258, 262] on button "Save" at bounding box center [254, 259] width 31 height 13
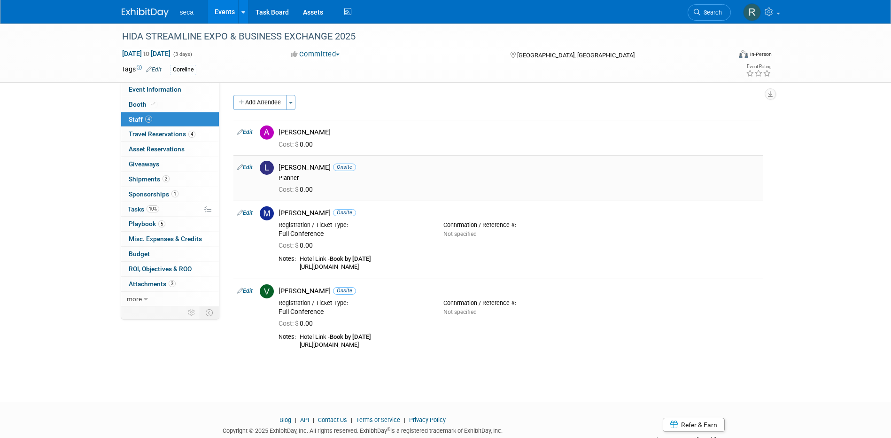
click at [250, 164] on link "Edit" at bounding box center [244, 167] width 15 height 7
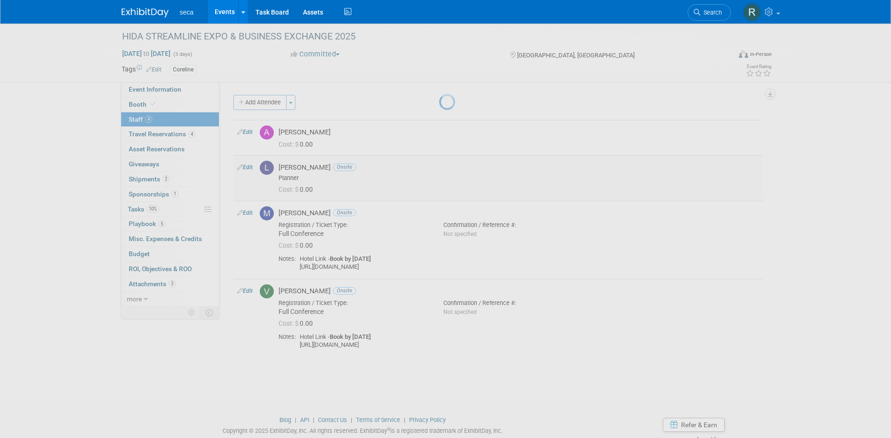
select select "990a2e9d-bcc9-40bb-98f3-9729a00c0d4b"
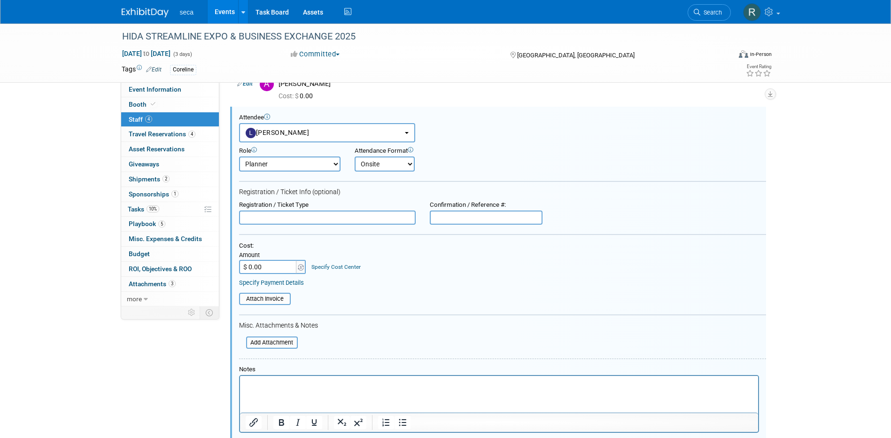
click at [332, 162] on select "Demonstrator Host Planner Presenter Sales Representative Set-up/Dismantle Crew …" at bounding box center [289, 163] width 101 height 15
select select "1"
click at [239, 156] on select "Demonstrator Host Planner Presenter Sales Representative Set-up/Dismantle Crew …" at bounding box center [289, 163] width 101 height 15
click at [498, 135] on div "Attendee <img src="https://www.exhibitday.com/Images/Unassigned-User-Icon.png" …" at bounding box center [502, 128] width 527 height 29
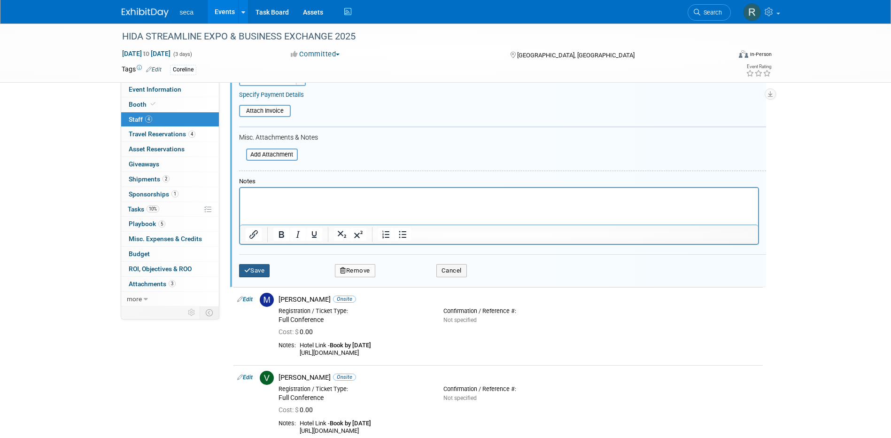
click at [259, 267] on button "Save" at bounding box center [254, 270] width 31 height 13
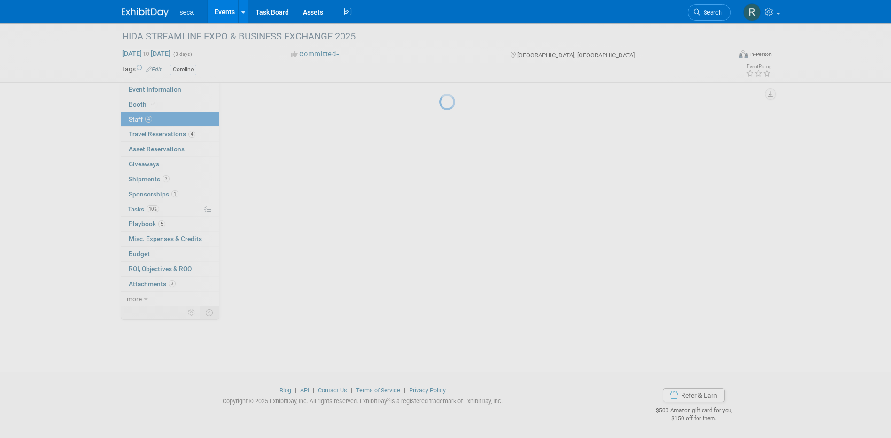
scroll to position [20, 0]
